Goal: Task Accomplishment & Management: Manage account settings

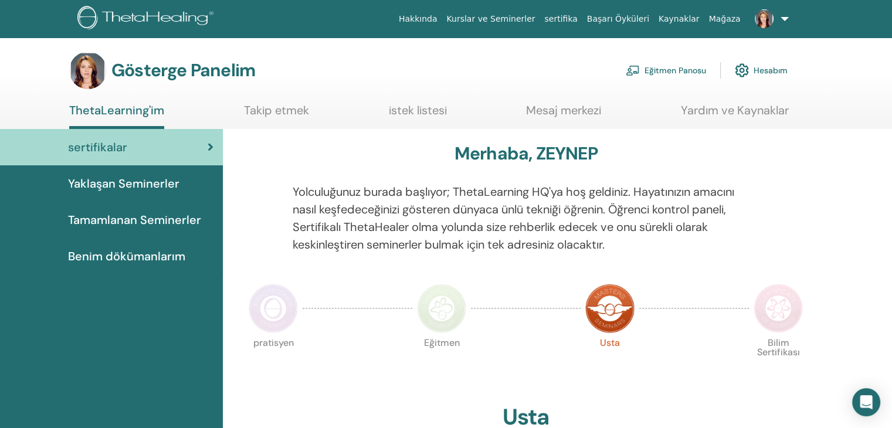
click at [677, 69] on font "Eğitmen Panosu" at bounding box center [676, 71] width 62 height 11
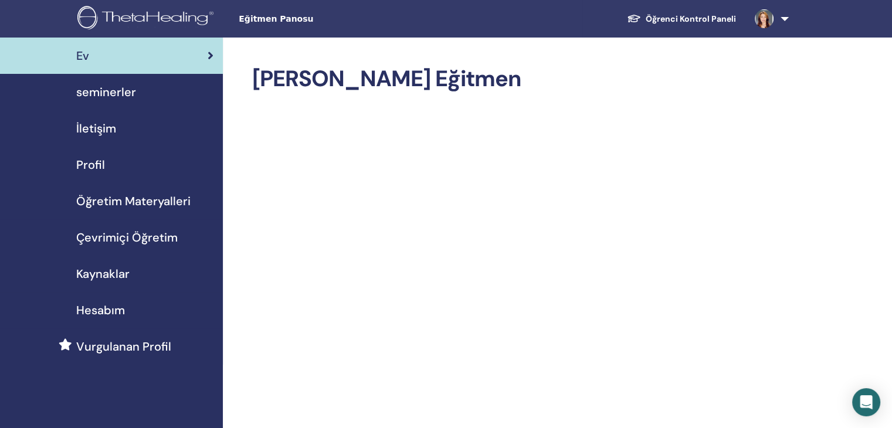
click at [101, 96] on span "seminerler" at bounding box center [106, 92] width 60 height 18
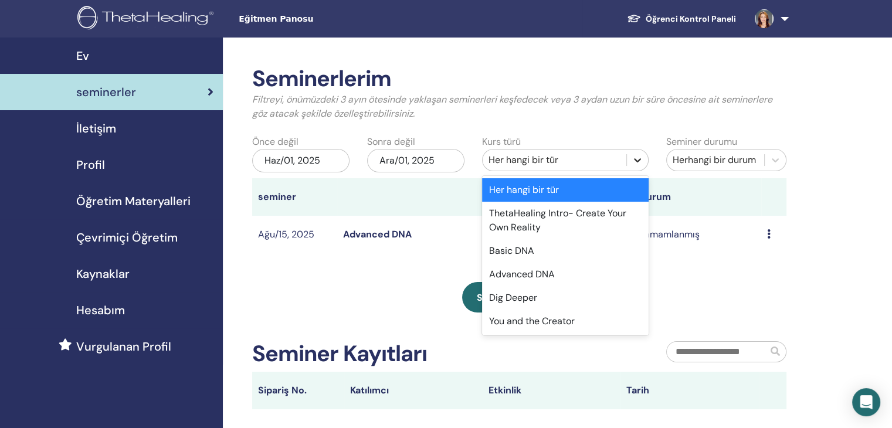
click at [643, 158] on icon at bounding box center [638, 160] width 12 height 12
click at [519, 256] on div "Basic DNA" at bounding box center [565, 250] width 167 height 23
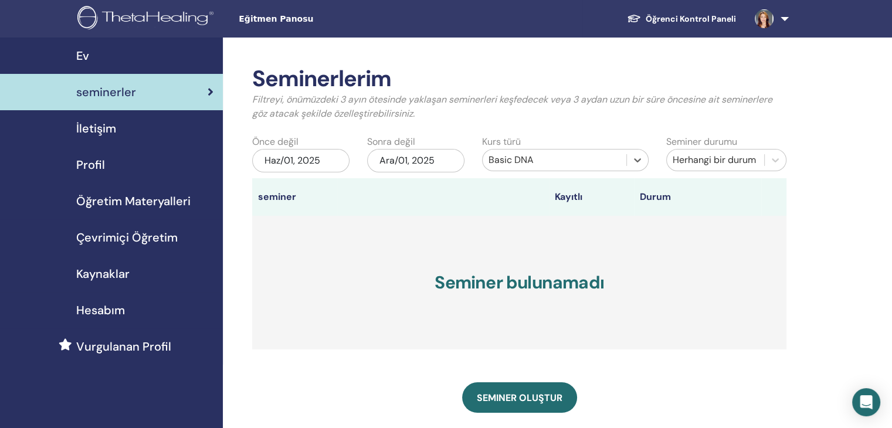
click at [327, 162] on div "Haz/01, 2025" at bounding box center [300, 160] width 97 height 23
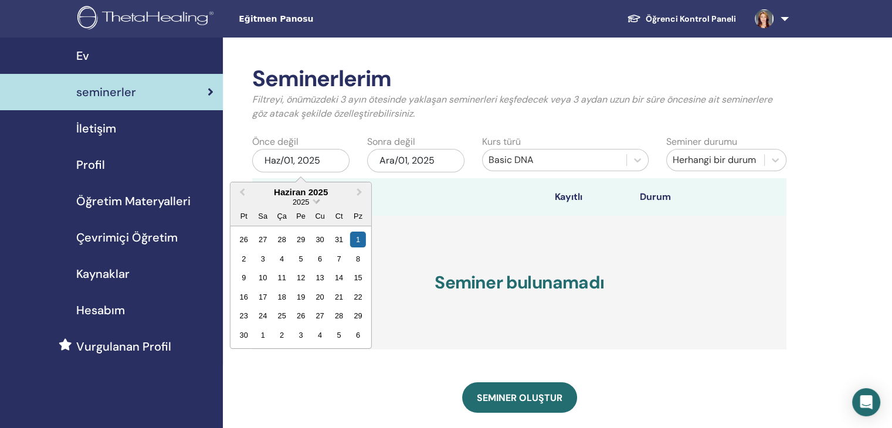
click at [318, 200] on span "Choose Date" at bounding box center [316, 200] width 8 height 8
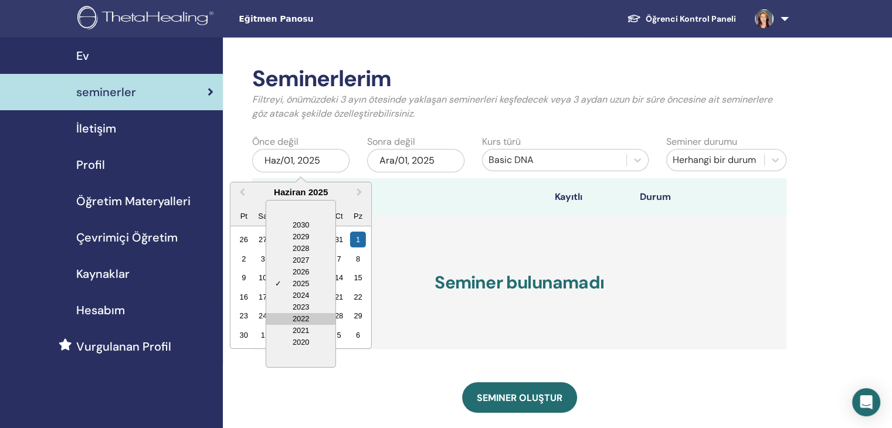
click at [298, 317] on div "2022" at bounding box center [300, 319] width 69 height 12
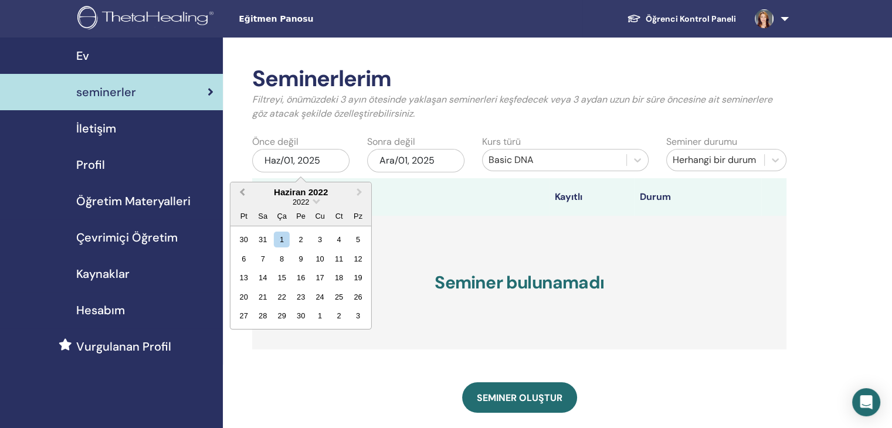
click at [240, 195] on button "Previous Month" at bounding box center [241, 193] width 19 height 19
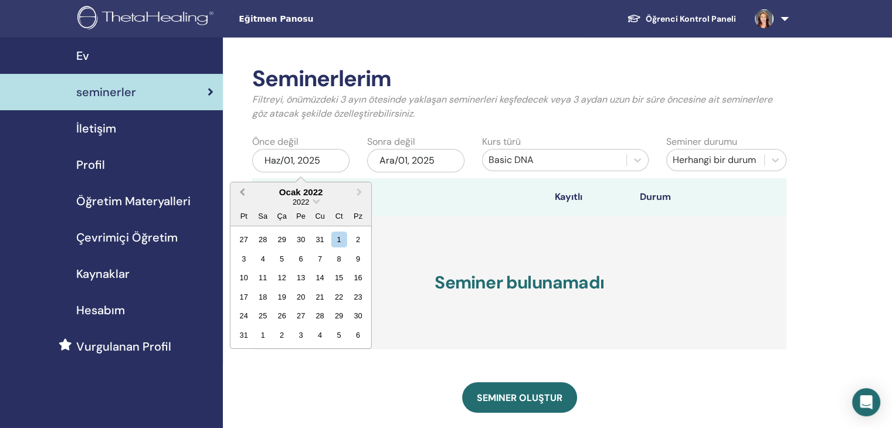
click at [240, 195] on button "Previous Month" at bounding box center [241, 193] width 19 height 19
click at [360, 189] on span "Next Month" at bounding box center [360, 192] width 0 height 12
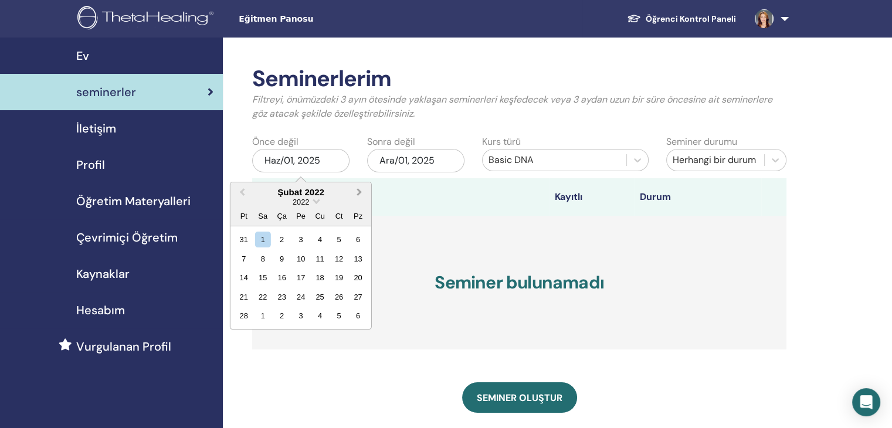
click at [360, 189] on span "Next Month" at bounding box center [360, 192] width 0 height 12
click at [319, 278] on div "15" at bounding box center [320, 278] width 16 height 16
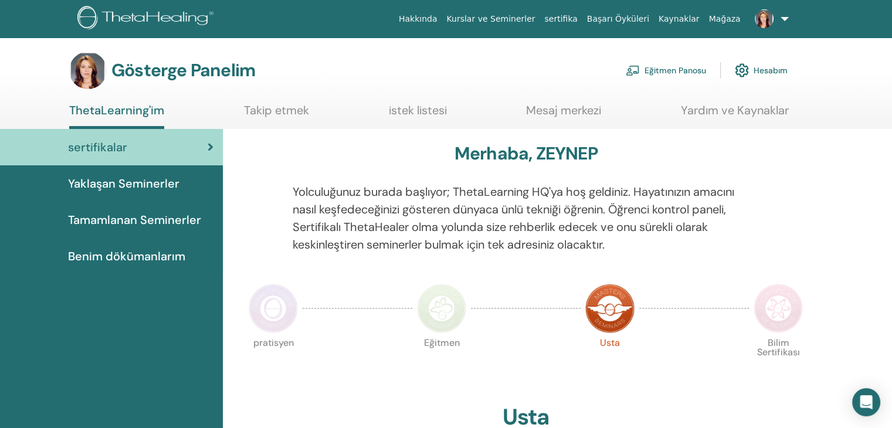
click at [786, 19] on link at bounding box center [769, 19] width 48 height 38
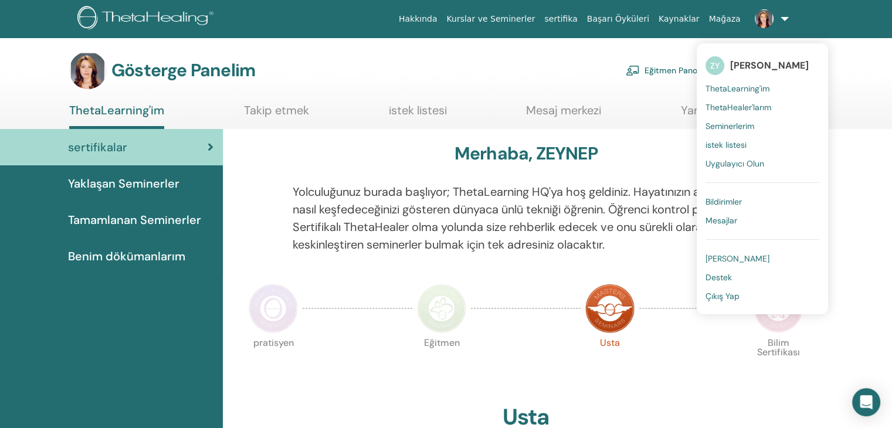
click at [204, 147] on div "sertifikalar" at bounding box center [111, 147] width 204 height 18
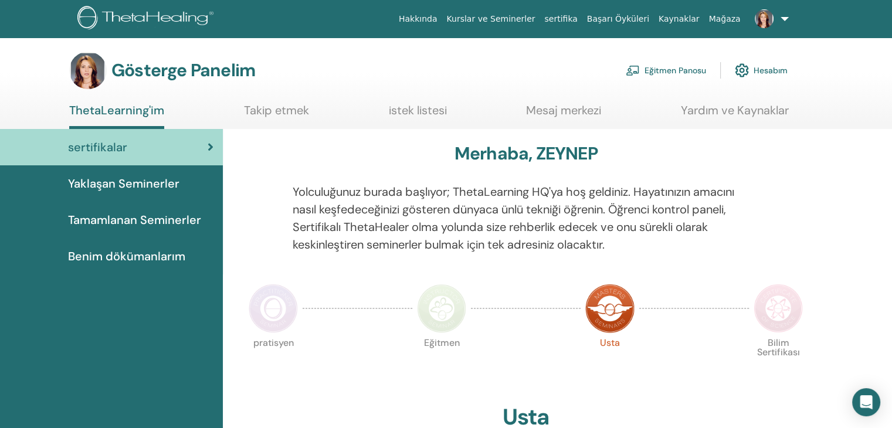
click at [111, 141] on font "sertifikalar" at bounding box center [97, 147] width 59 height 15
click at [135, 184] on font "Yaklaşan Seminerler" at bounding box center [123, 183] width 111 height 15
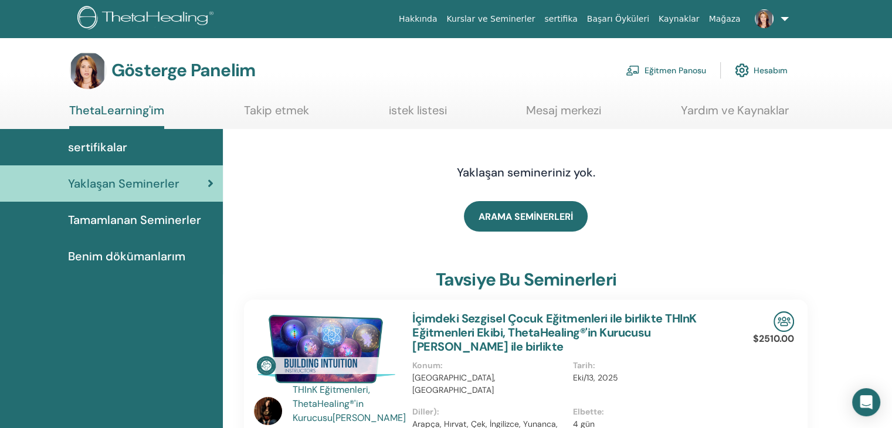
click at [124, 217] on font "Tamamlanan Seminerler" at bounding box center [134, 219] width 133 height 15
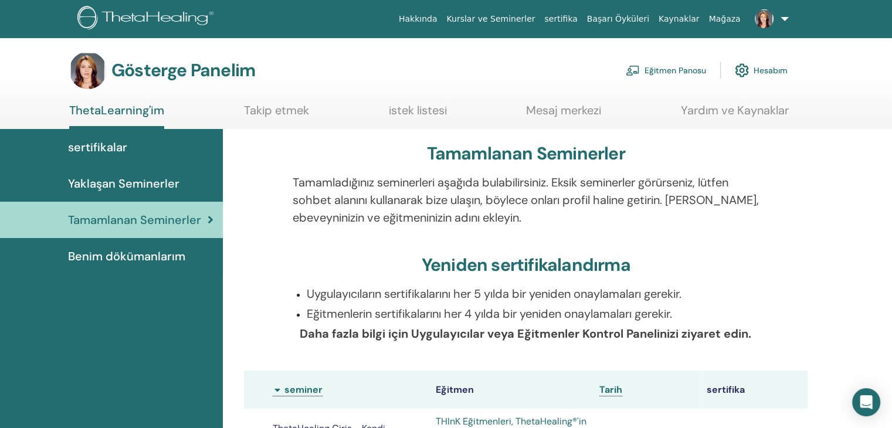
click at [160, 228] on span "Tamamlanan Seminerler" at bounding box center [134, 220] width 133 height 18
click at [663, 69] on font "Eğitmen Panosu" at bounding box center [676, 71] width 62 height 11
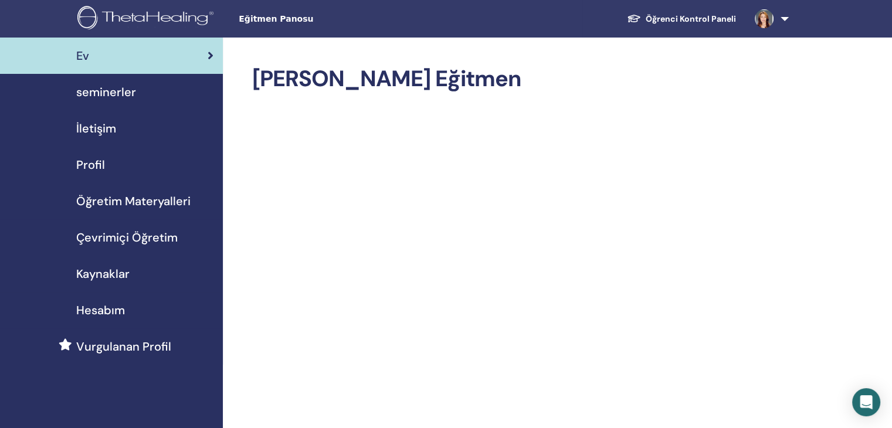
click at [110, 94] on span "seminerler" at bounding box center [106, 92] width 60 height 18
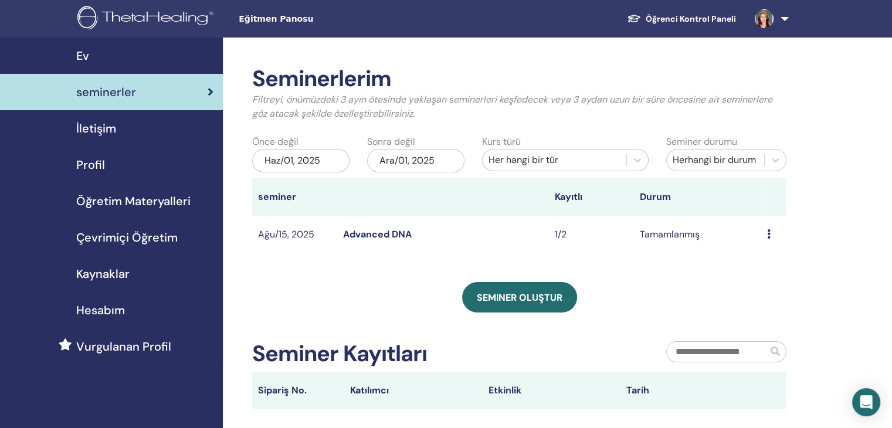
click at [319, 163] on div "Haz/01, 2025" at bounding box center [300, 160] width 97 height 23
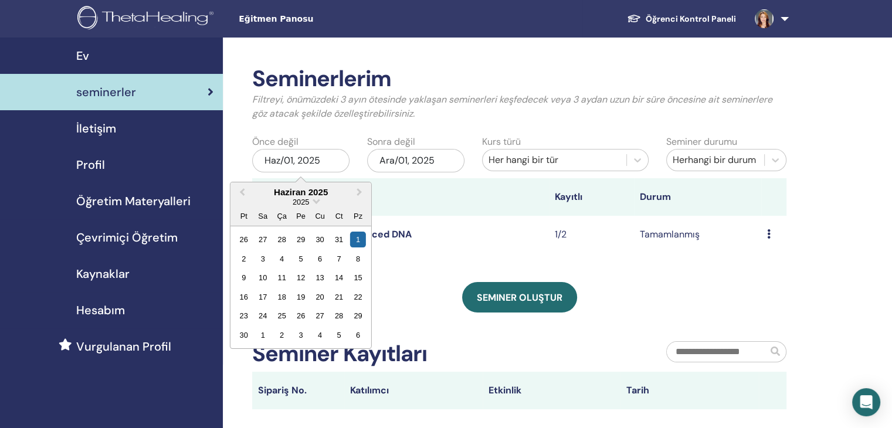
click at [312, 200] on div "2025" at bounding box center [301, 202] width 141 height 10
click at [314, 200] on span "Choose Date" at bounding box center [316, 200] width 8 height 8
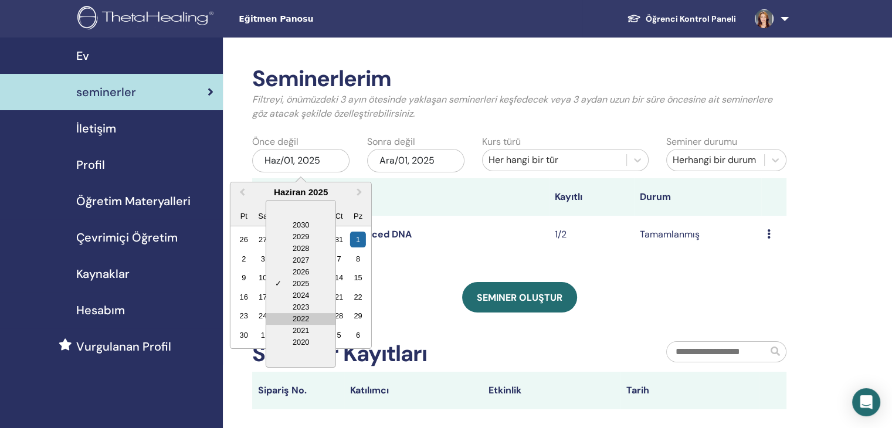
click at [293, 317] on div "2022" at bounding box center [300, 319] width 69 height 12
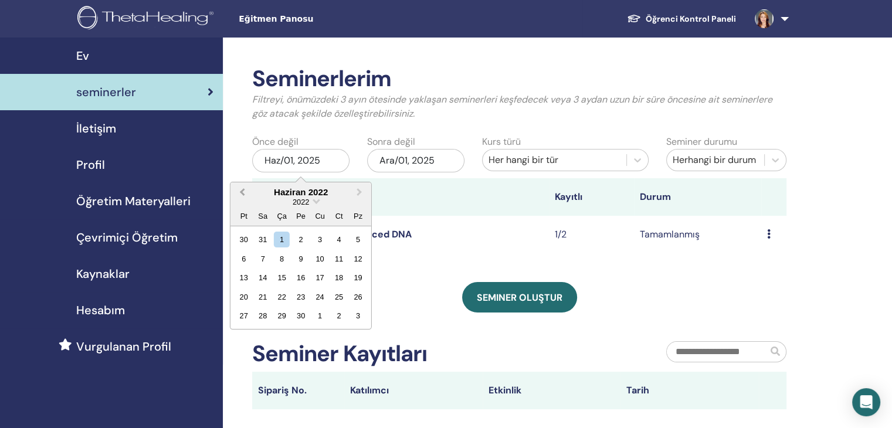
click at [242, 191] on span "Previous Month" at bounding box center [242, 192] width 0 height 12
click at [317, 280] on div "15" at bounding box center [320, 278] width 16 height 16
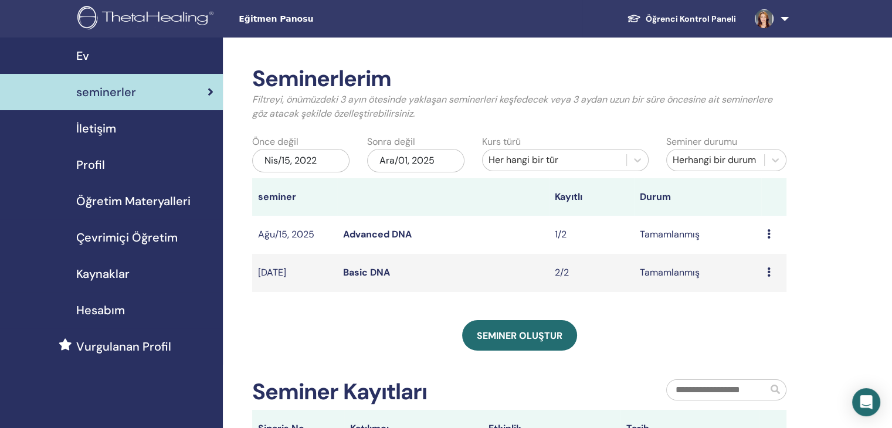
click at [416, 157] on div "Ara/01, 2025" at bounding box center [415, 160] width 97 height 23
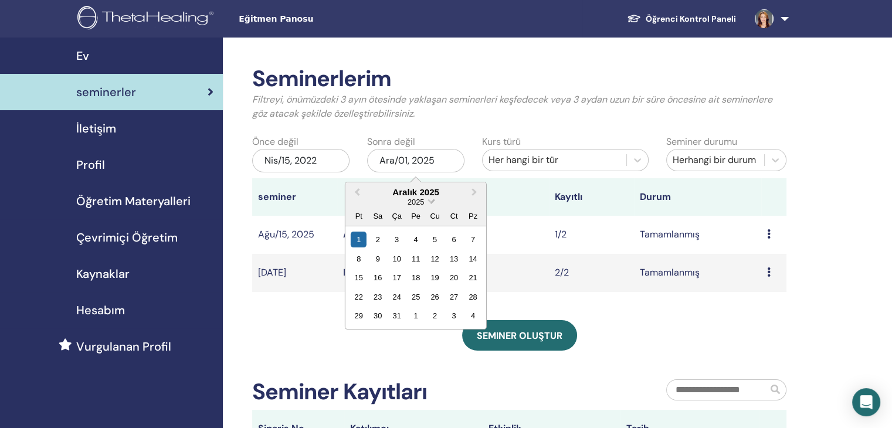
click at [429, 202] on span "Choose Date" at bounding box center [431, 200] width 8 height 8
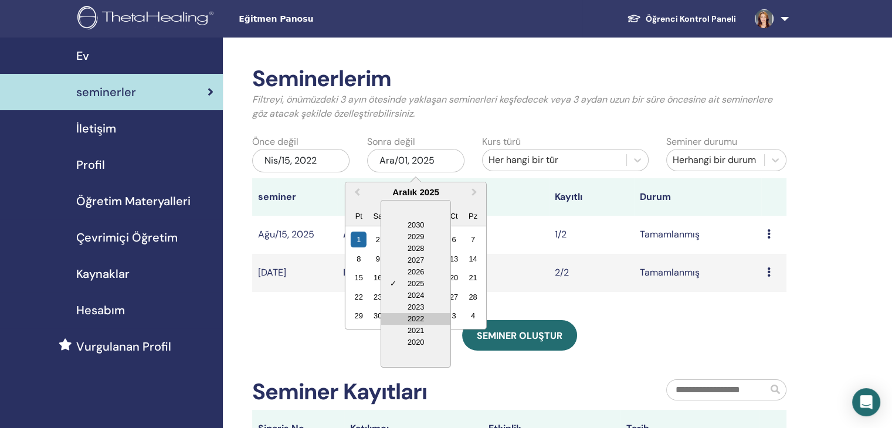
click at [422, 321] on div "2022" at bounding box center [415, 319] width 69 height 12
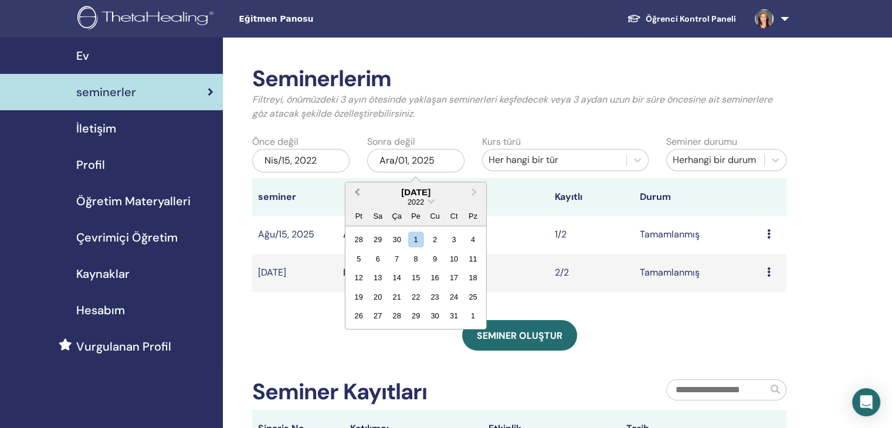
click at [357, 193] on span "Previous Month" at bounding box center [357, 192] width 0 height 12
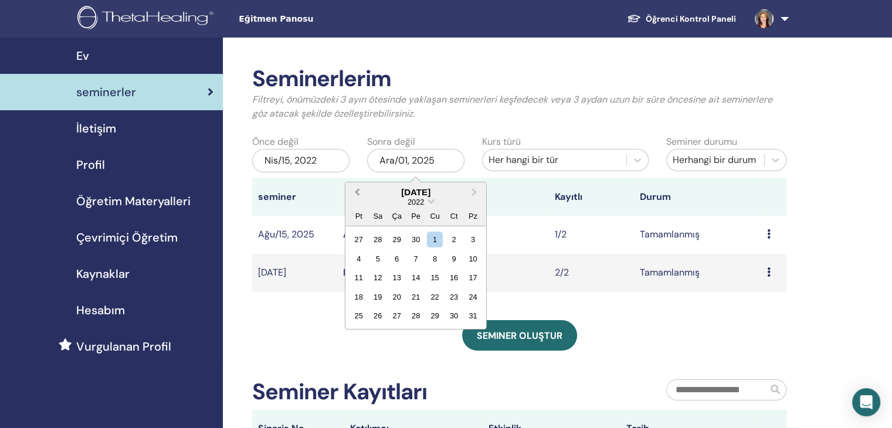
click at [357, 193] on span "Previous Month" at bounding box center [357, 192] width 0 height 12
click at [473, 277] on div "17" at bounding box center [473, 278] width 16 height 16
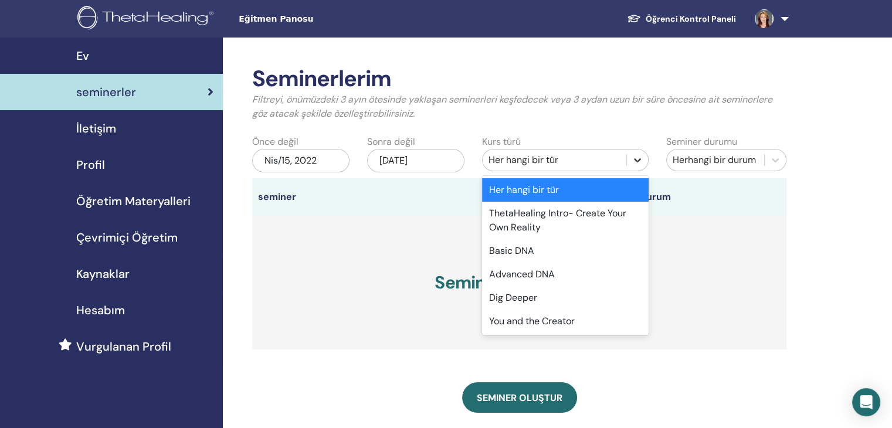
click at [641, 162] on icon at bounding box center [638, 160] width 12 height 12
click at [517, 252] on div "Basic DNA" at bounding box center [565, 250] width 167 height 23
